Goal: Check status: Check status

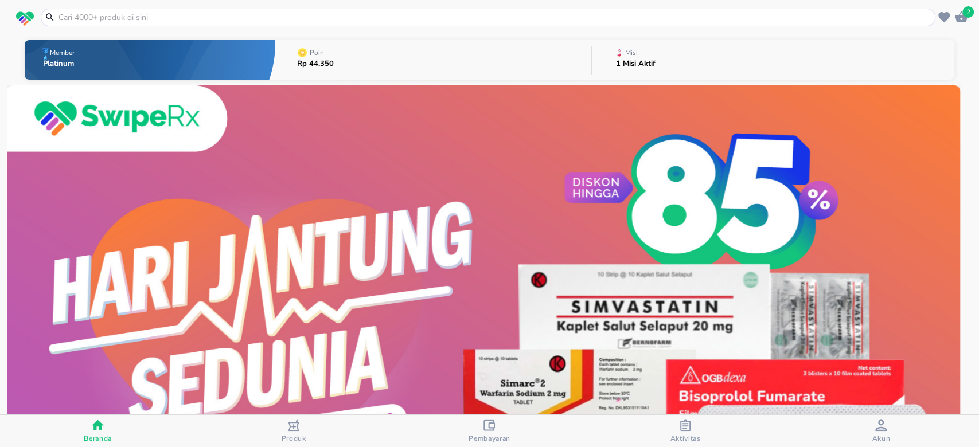
click at [658, 56] on button "Misi 1 Misi Aktif" at bounding box center [773, 59] width 362 height 45
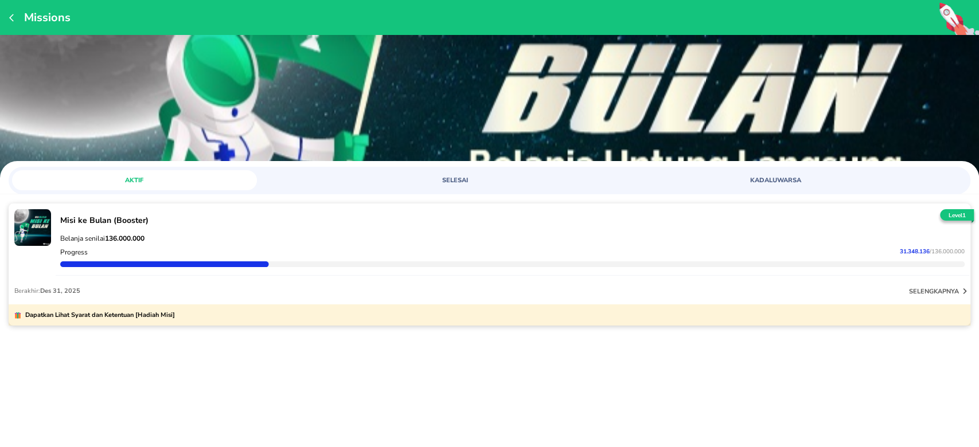
click at [436, 251] on div "Progress 31.348.136 / 136.000.000" at bounding box center [512, 252] width 909 height 14
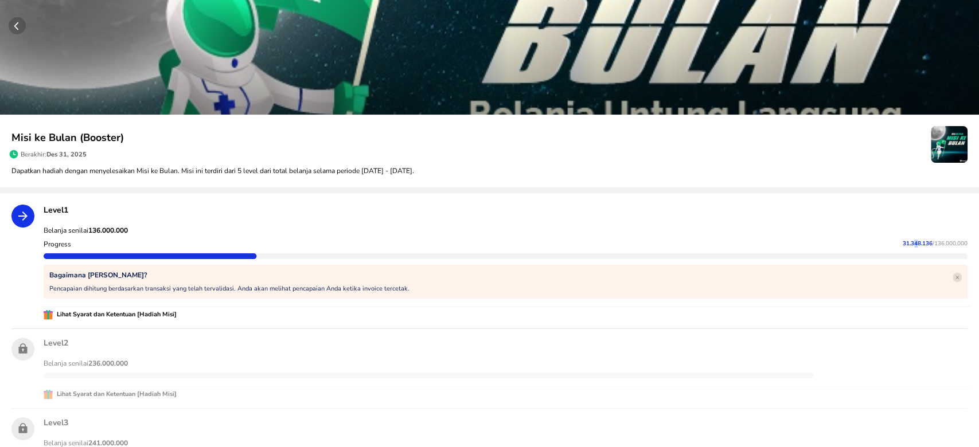
click at [902, 245] on span "31.348.136" at bounding box center [917, 244] width 30 height 8
click at [902, 241] on span "31.348.136" at bounding box center [917, 244] width 30 height 8
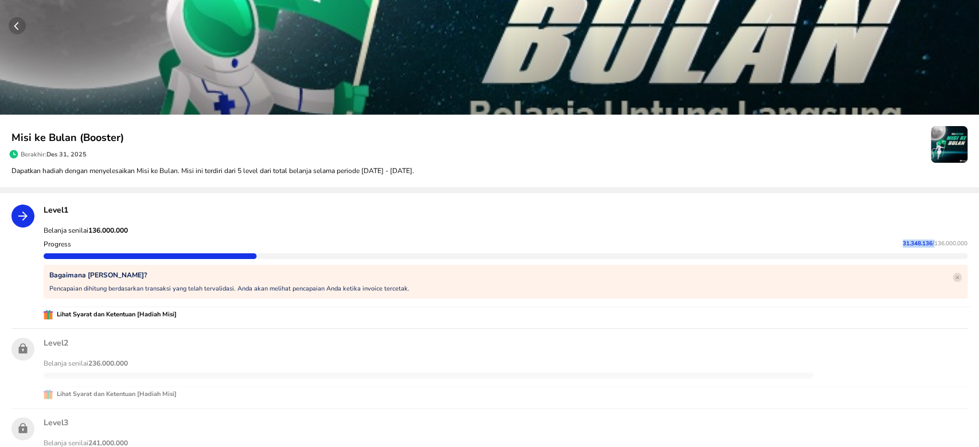
click at [902, 241] on span "31.348.136" at bounding box center [917, 244] width 30 height 8
copy p "31.348.136"
